Goal: Transaction & Acquisition: Subscribe to service/newsletter

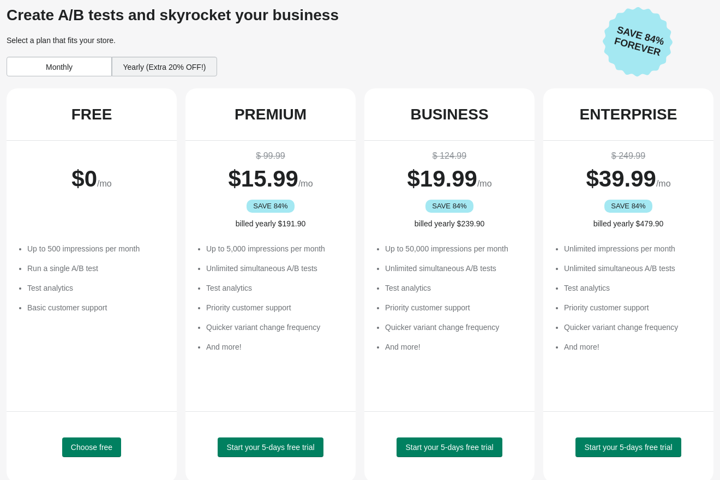
click at [59, 68] on div "Monthly" at bounding box center [59, 67] width 105 height 20
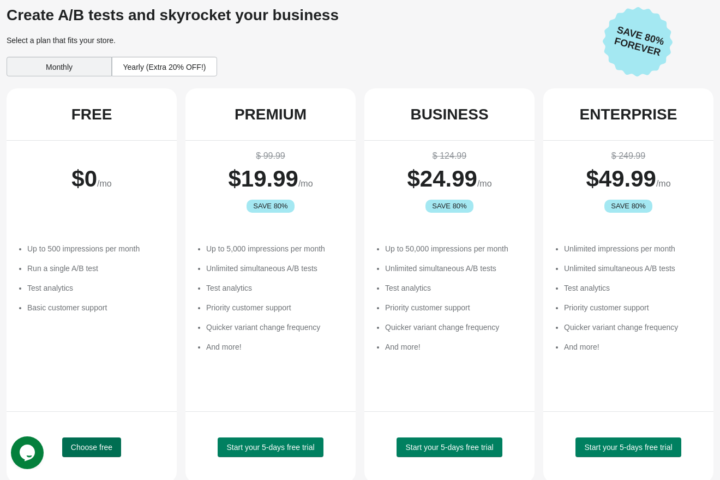
click at [94, 440] on button "Choose free" at bounding box center [91, 447] width 59 height 20
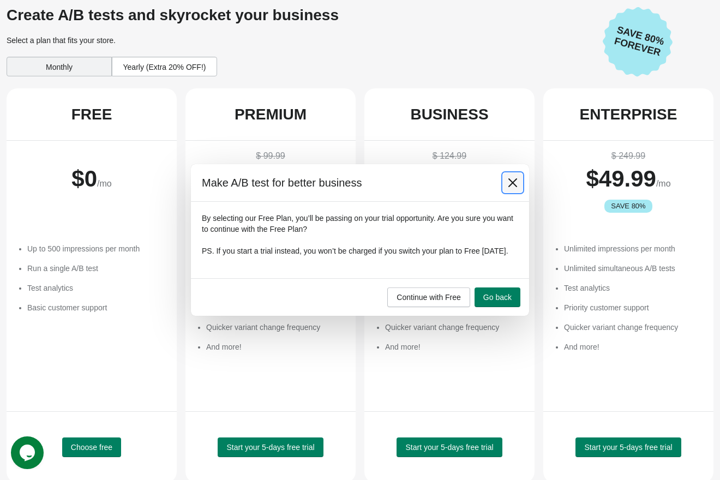
click at [507, 177] on icon at bounding box center [512, 182] width 11 height 11
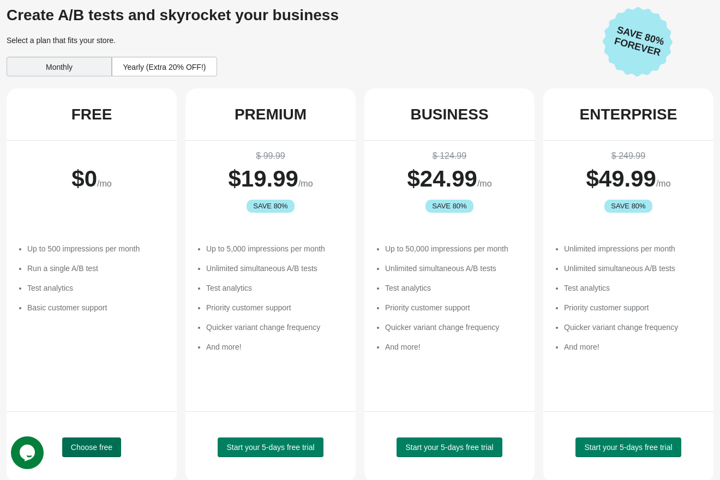
click at [111, 453] on button "Choose free" at bounding box center [91, 447] width 59 height 20
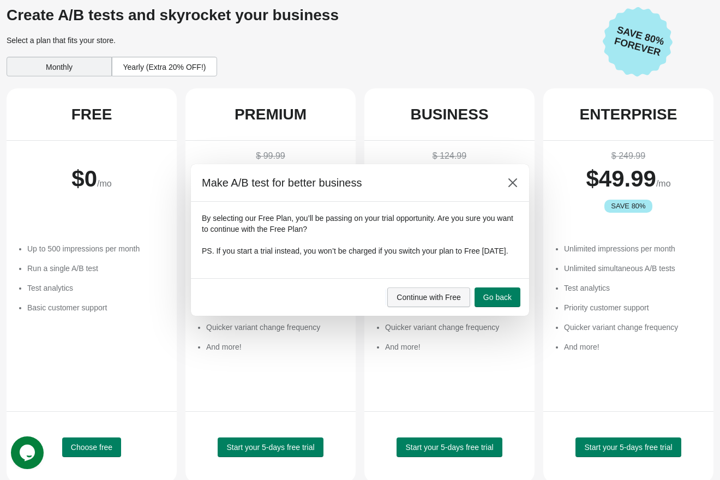
click at [396, 301] on span "Continue with Free" at bounding box center [428, 297] width 64 height 9
